Goal: Information Seeking & Learning: Check status

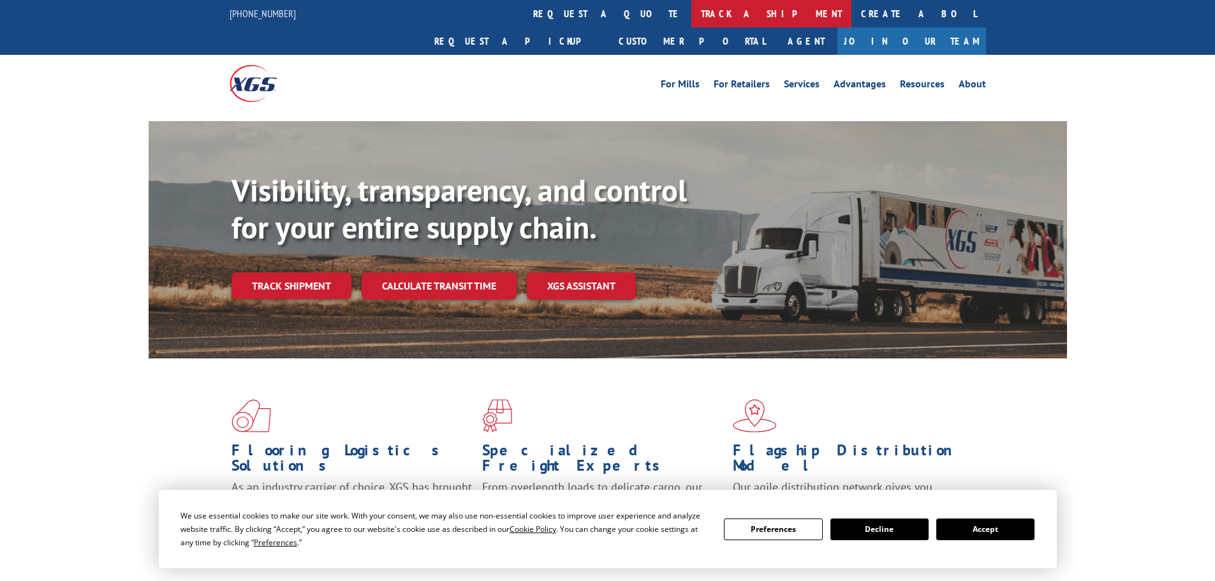
click at [691, 10] on link "track a shipment" at bounding box center [771, 13] width 160 height 27
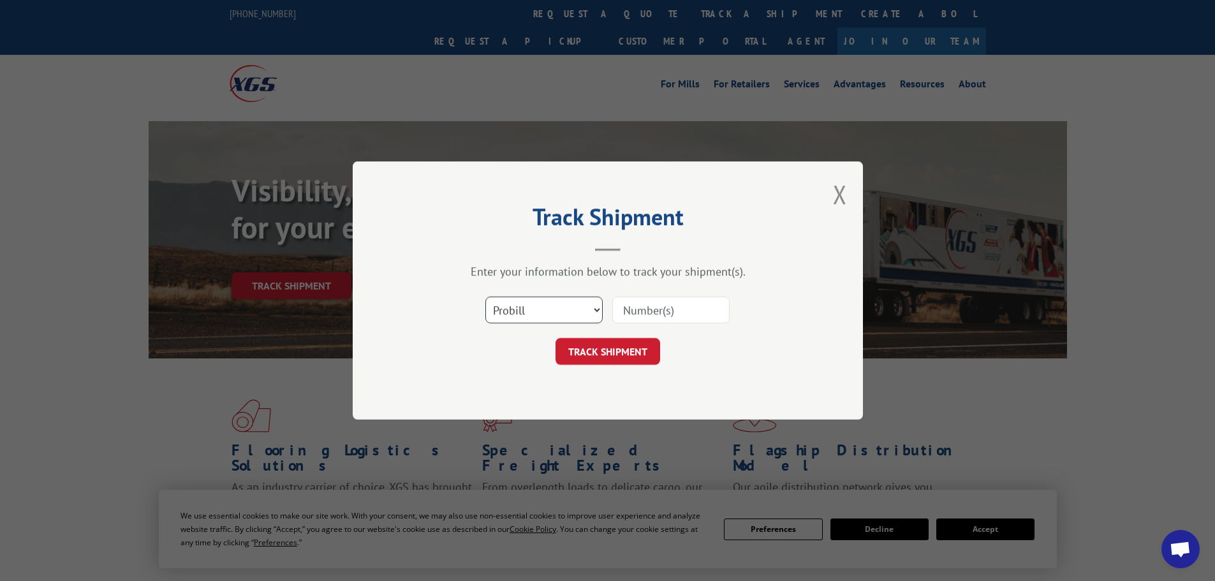
drag, startPoint x: 563, startPoint y: 314, endPoint x: 557, endPoint y: 321, distance: 9.2
click at [560, 316] on select "Select category... Probill BOL PO" at bounding box center [543, 310] width 117 height 27
select select "bol"
click at [485, 297] on select "Select category... Probill BOL PO" at bounding box center [543, 310] width 117 height 27
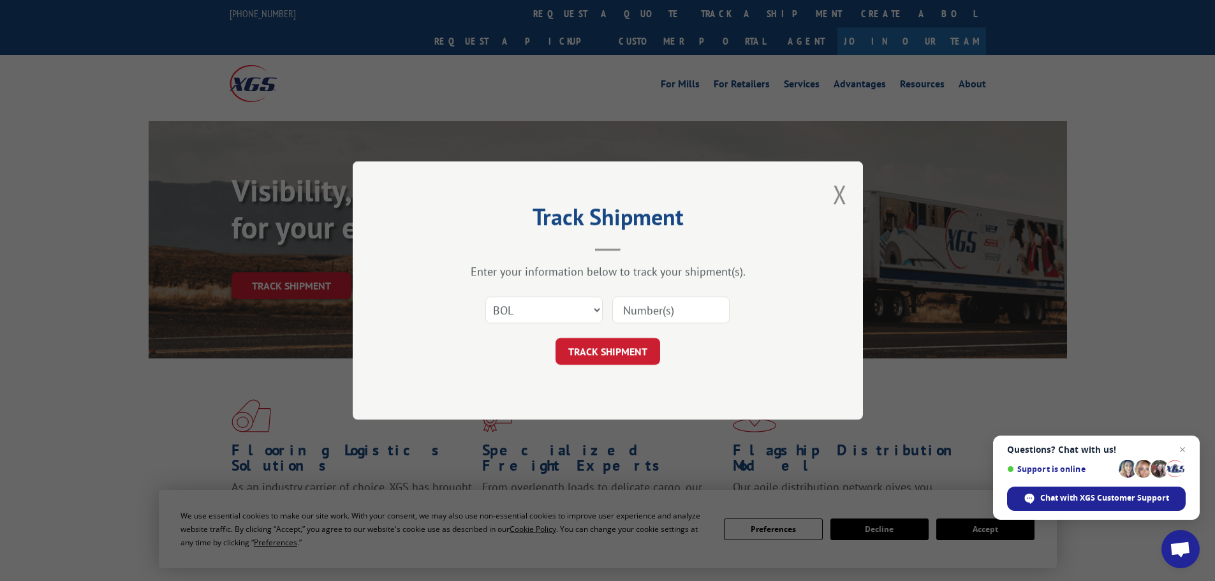
paste input "5529268"
type input "5529268"
click at [575, 347] on button "TRACK SHIPMENT" at bounding box center [608, 351] width 105 height 27
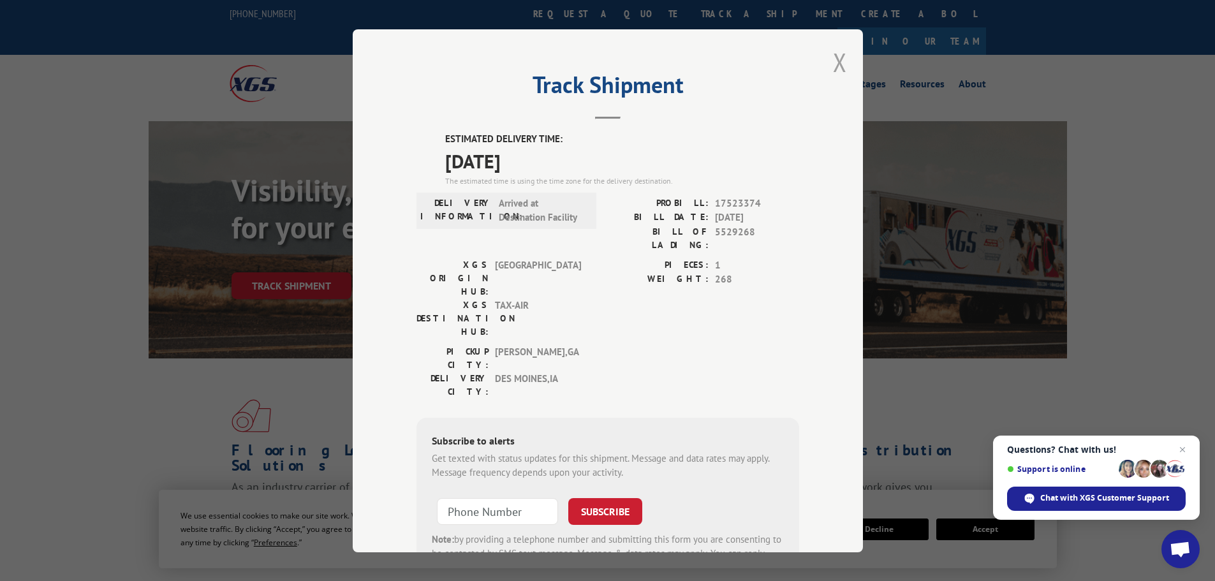
click at [837, 63] on button "Close modal" at bounding box center [840, 62] width 14 height 34
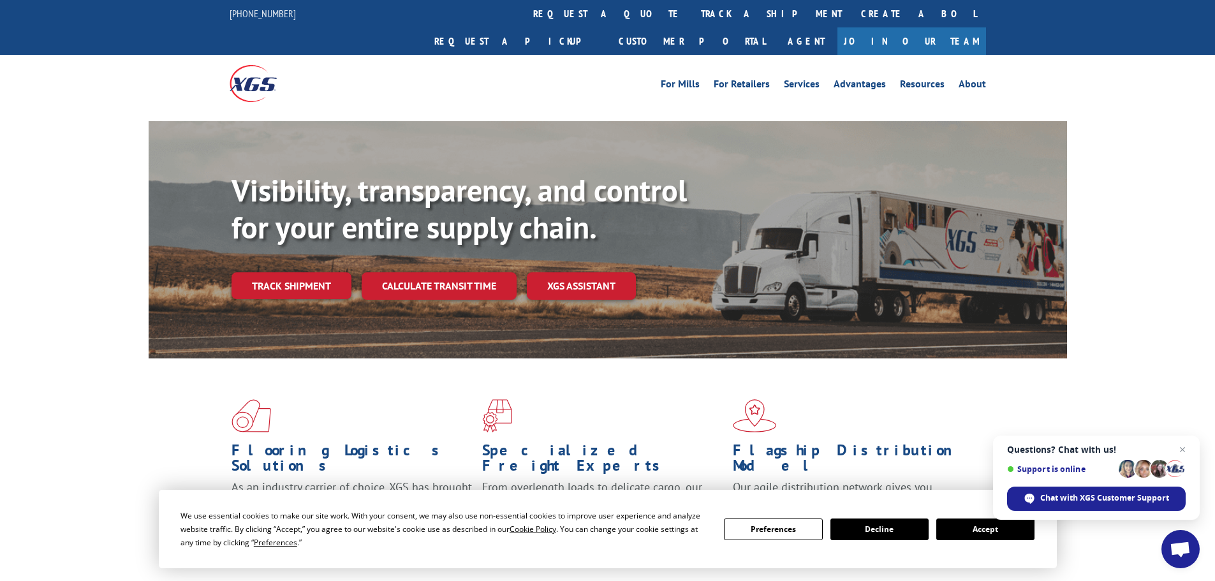
click at [691, 8] on link "track a shipment" at bounding box center [771, 13] width 160 height 27
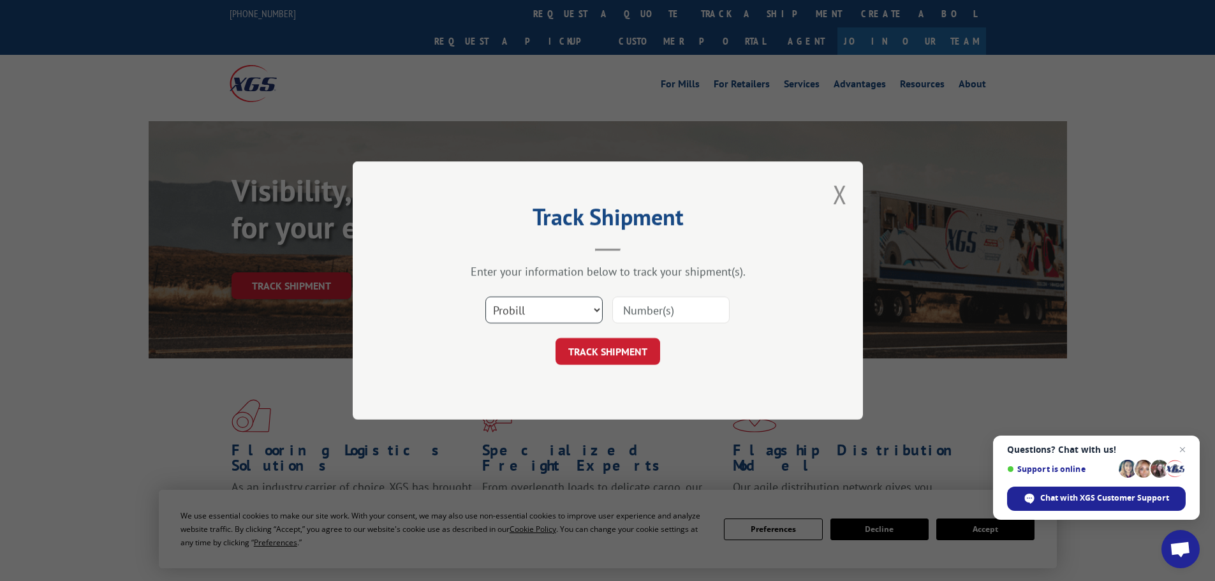
click at [528, 311] on select "Select category... Probill BOL PO" at bounding box center [543, 310] width 117 height 27
select select "bol"
click at [485, 297] on select "Select category... Probill BOL PO" at bounding box center [543, 310] width 117 height 27
paste input "5560183"
type input "5560183"
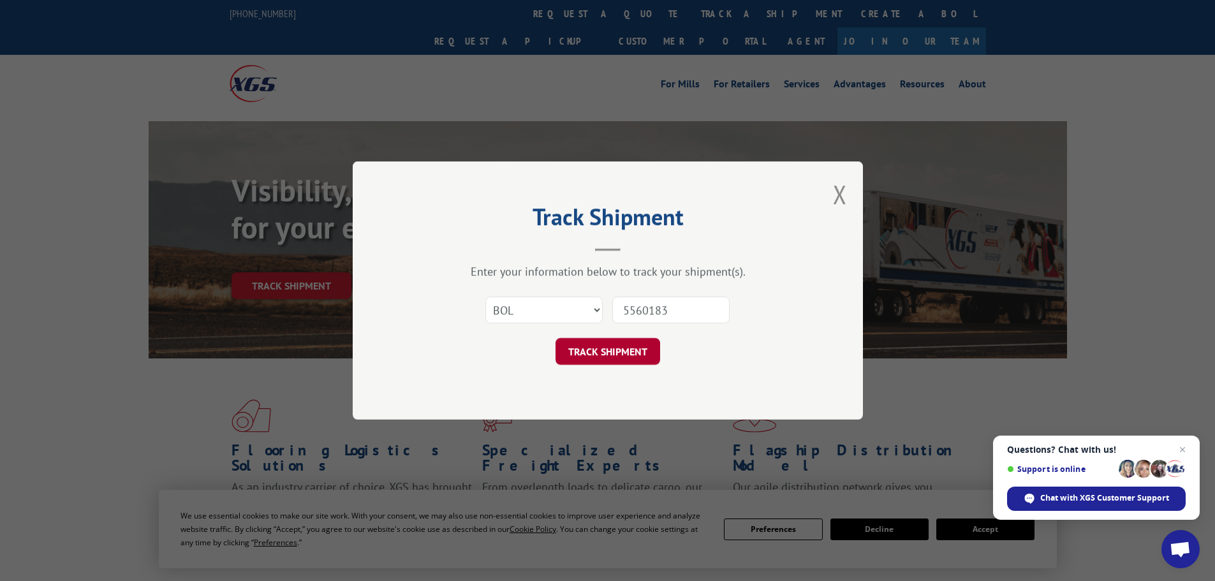
click at [602, 344] on button "TRACK SHIPMENT" at bounding box center [608, 351] width 105 height 27
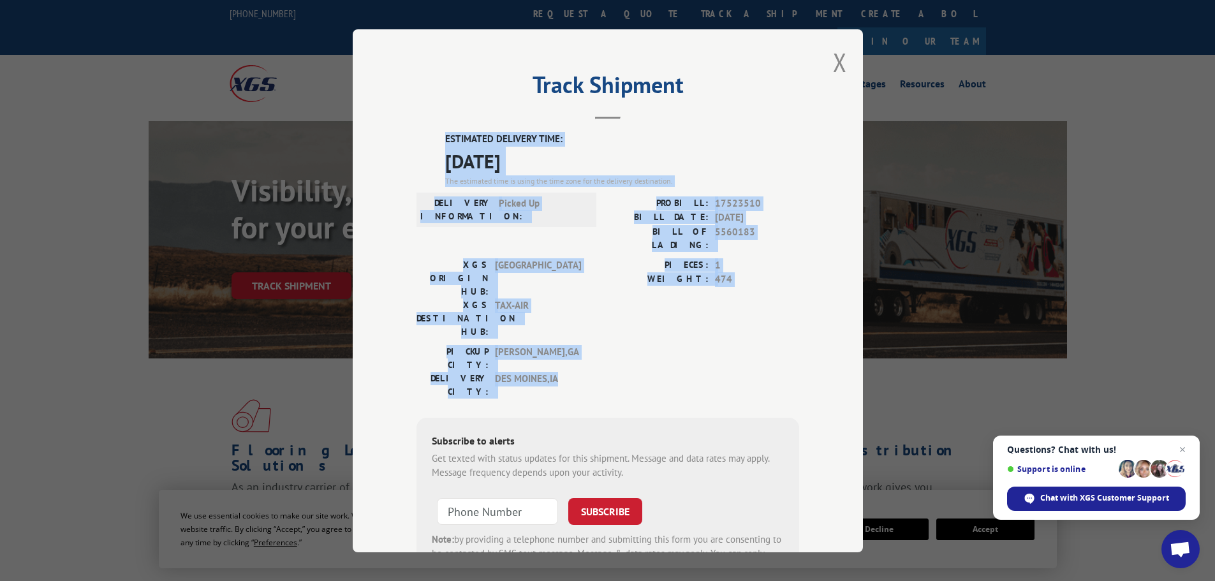
drag, startPoint x: 507, startPoint y: 294, endPoint x: 434, endPoint y: 139, distance: 171.5
click at [434, 139] on div "ESTIMATED DELIVERY TIME: [DATE] The estimated time is using the time zone for t…" at bounding box center [608, 361] width 383 height 459
copy div "ESTIMATED DELIVERY TIME: [DATE] The estimated time is using the time zone for t…"
